Goal: Task Accomplishment & Management: Use online tool/utility

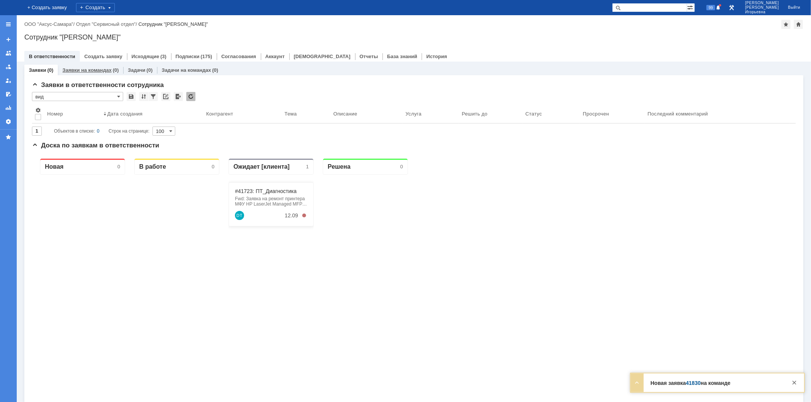
click at [86, 66] on div "Заявки на командах (0)" at bounding box center [90, 70] width 65 height 11
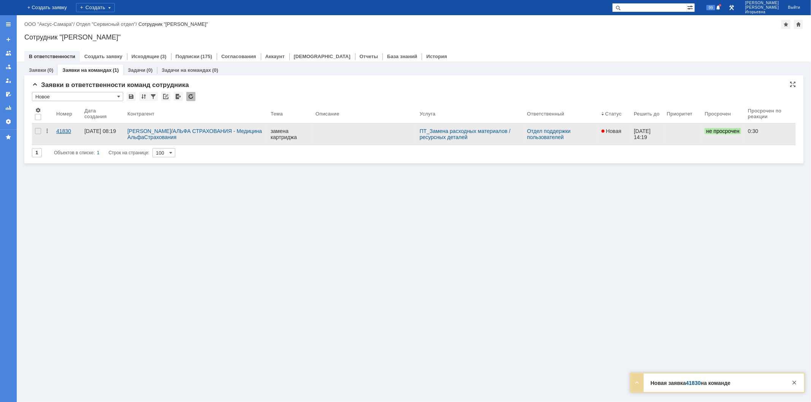
click at [63, 130] on div "41830" at bounding box center [67, 131] width 22 height 6
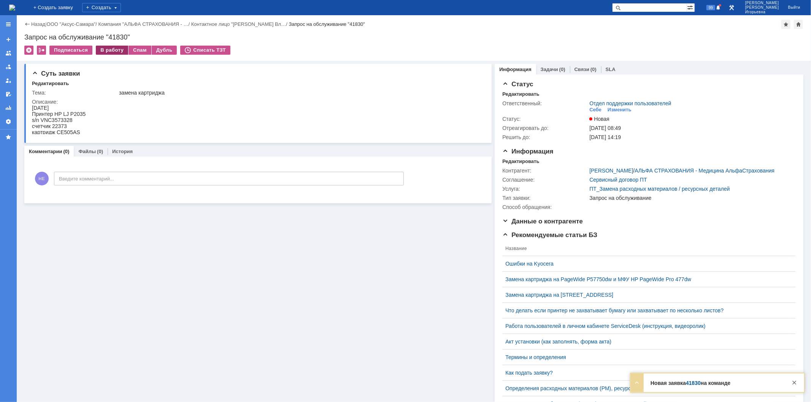
click at [113, 52] on div "В работу" at bounding box center [112, 50] width 32 height 9
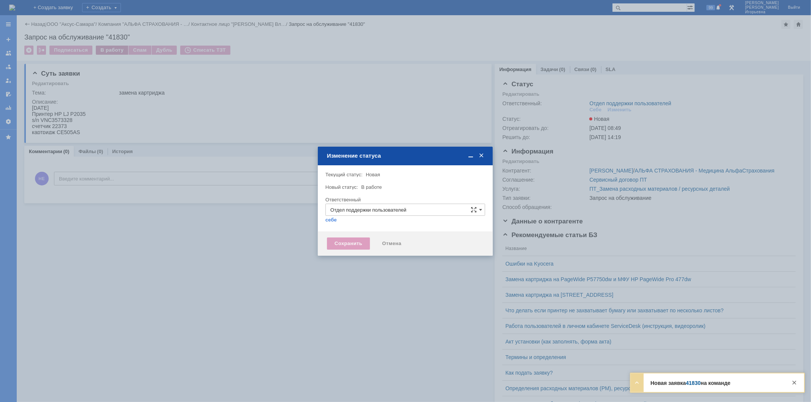
type input "[PERSON_NAME]"
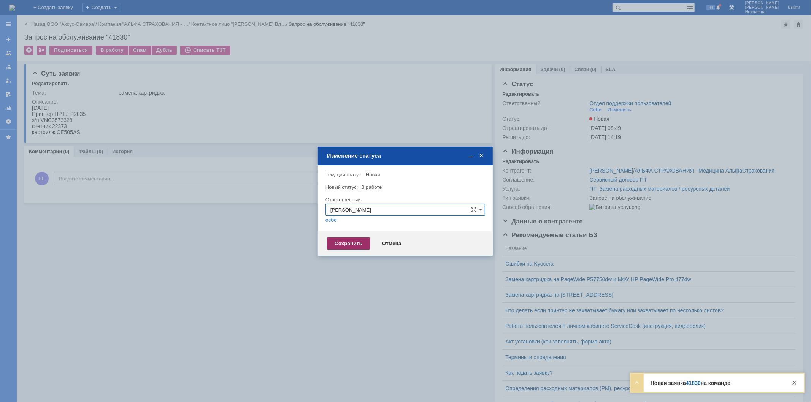
click at [352, 245] on div "Сохранить" at bounding box center [348, 244] width 43 height 12
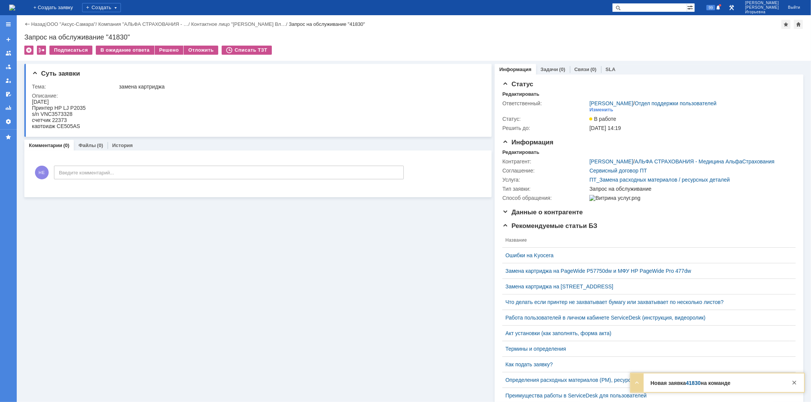
click at [15, 11] on img at bounding box center [12, 8] width 6 height 6
